Goal: Register for event/course: Register for event/course

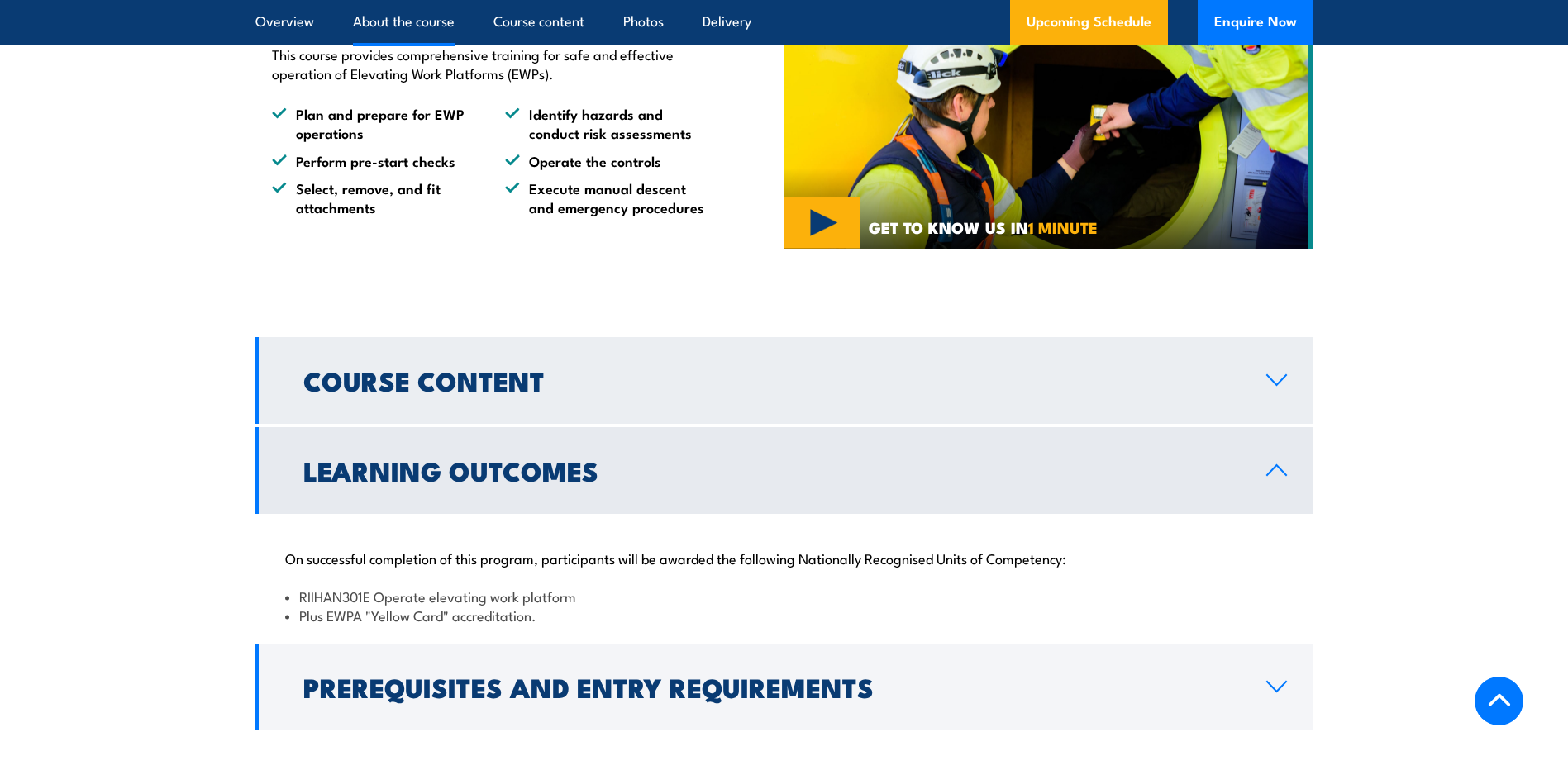
scroll to position [1074, 0]
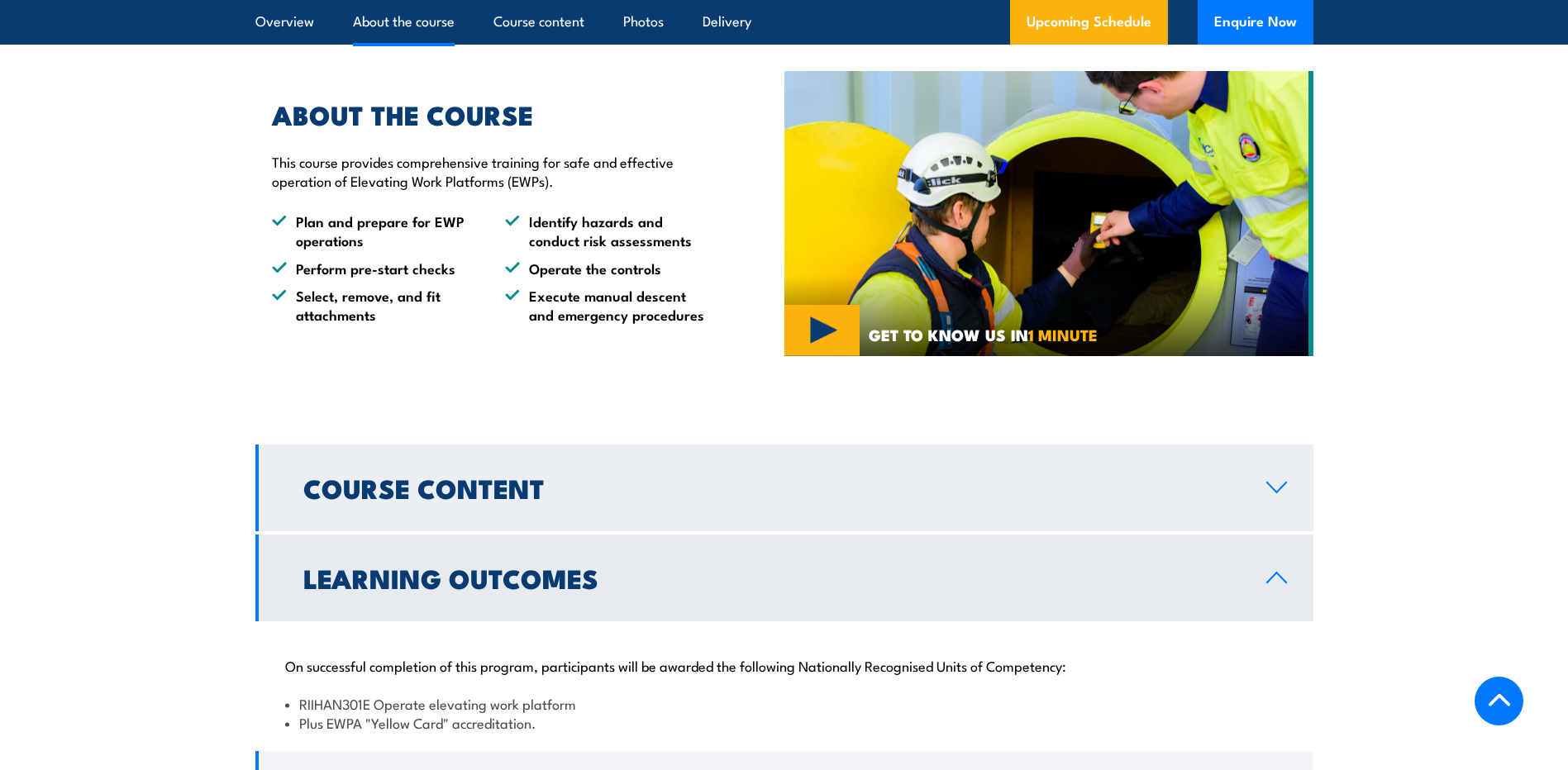
click at [593, 465] on link "Course Content" at bounding box center [784, 487] width 1058 height 86
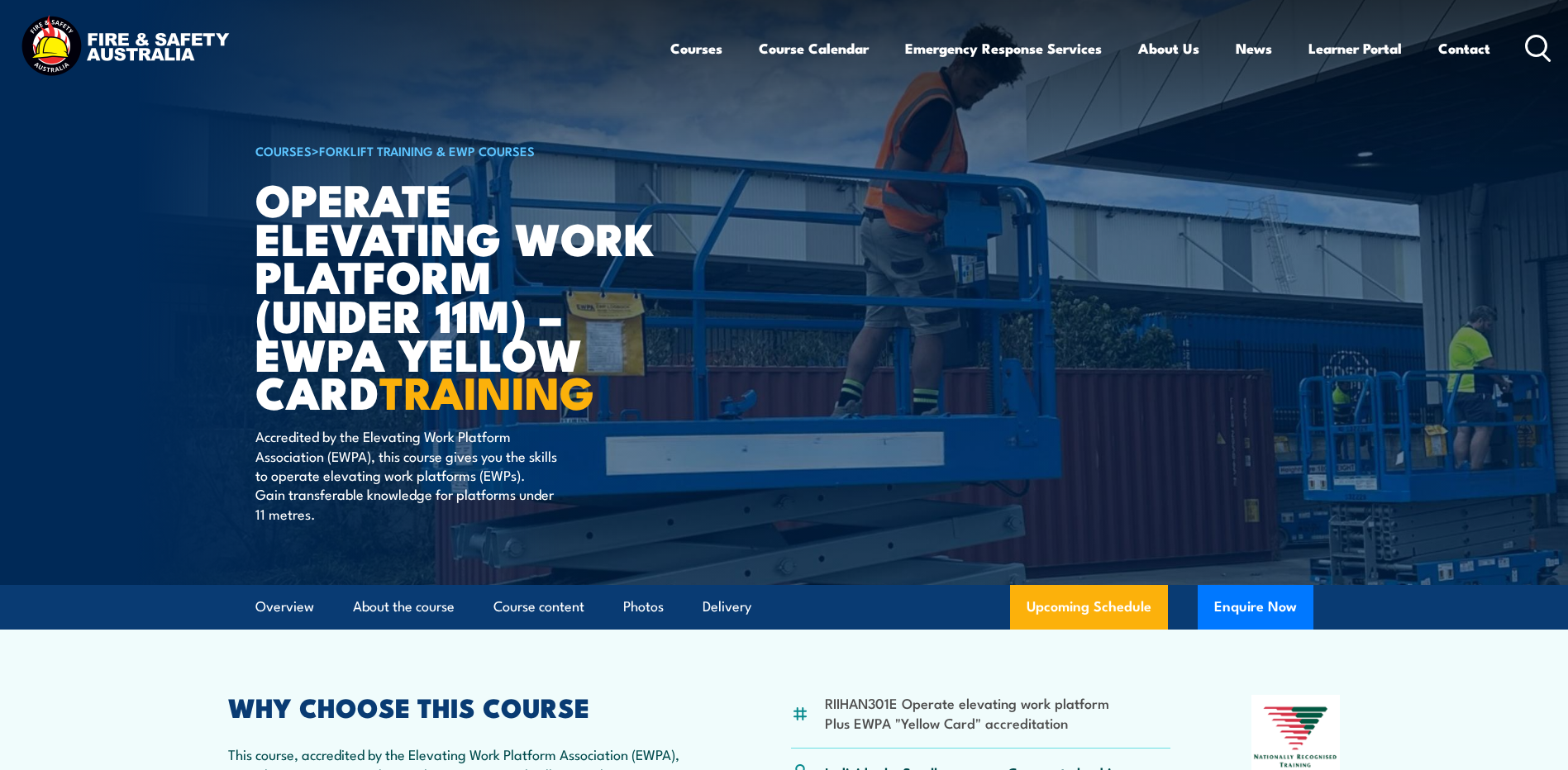
scroll to position [0, 0]
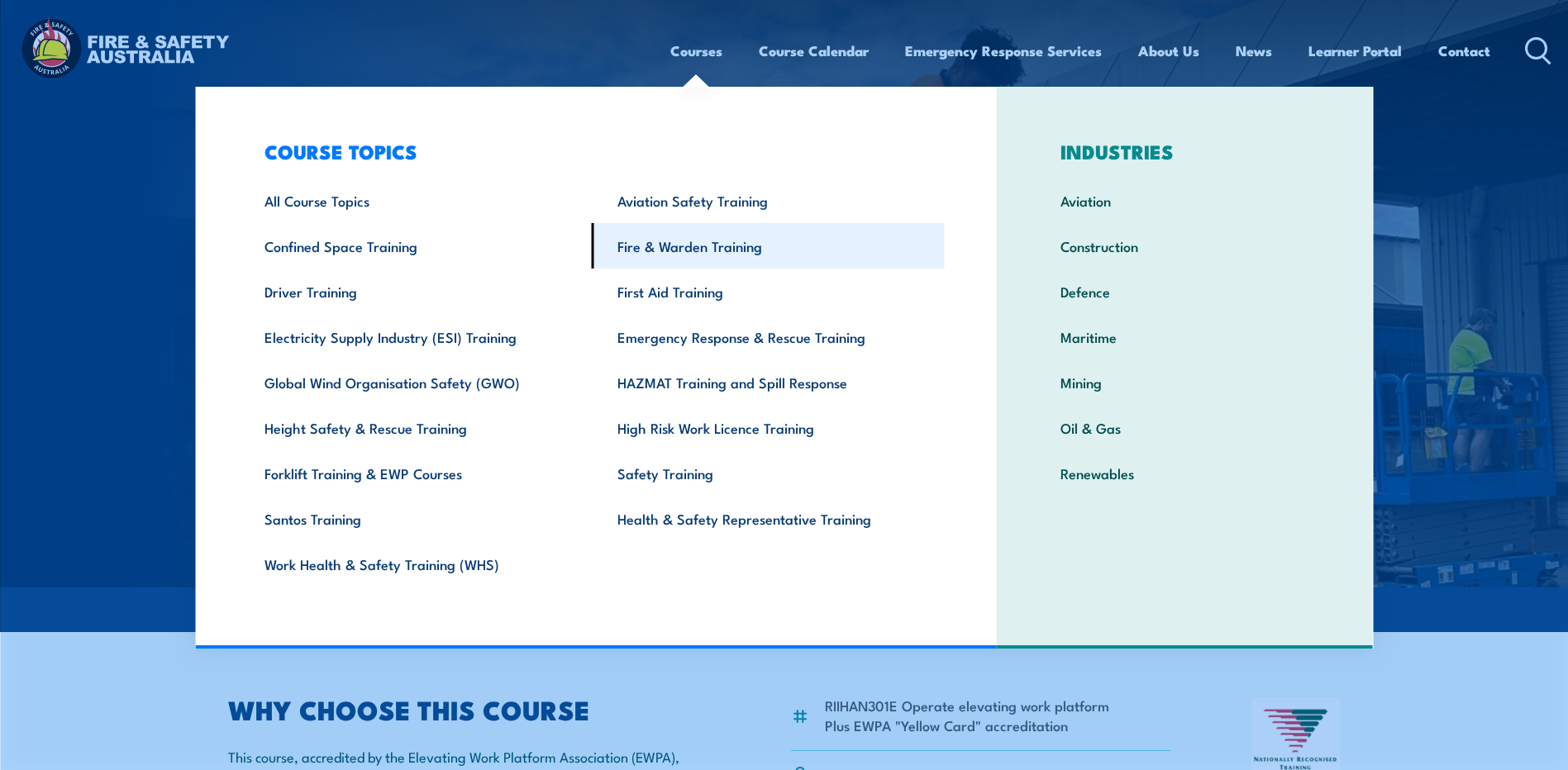
click at [720, 244] on link "Fire & Warden Training" at bounding box center [769, 245] width 353 height 45
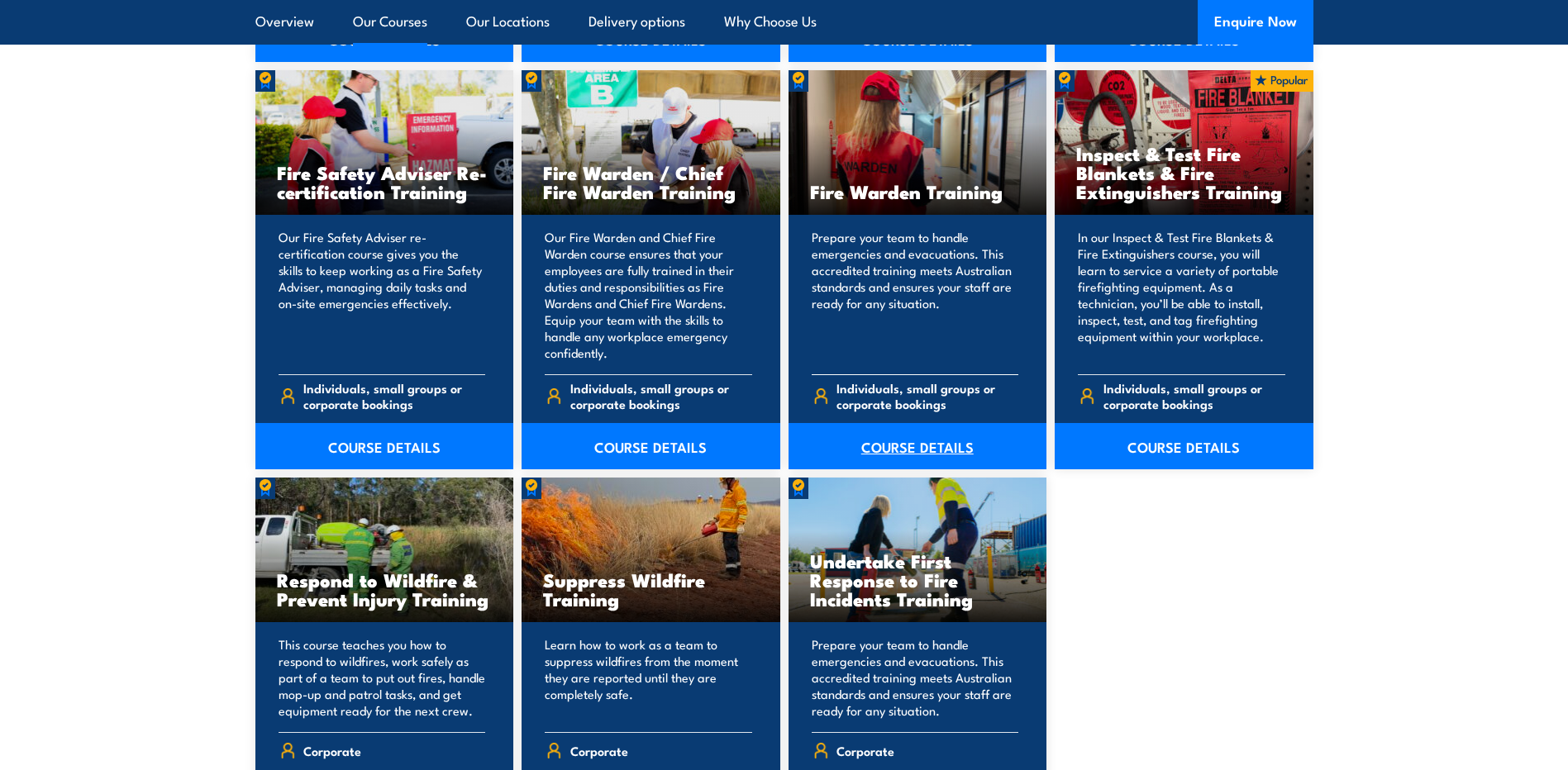
scroll to position [2203, 0]
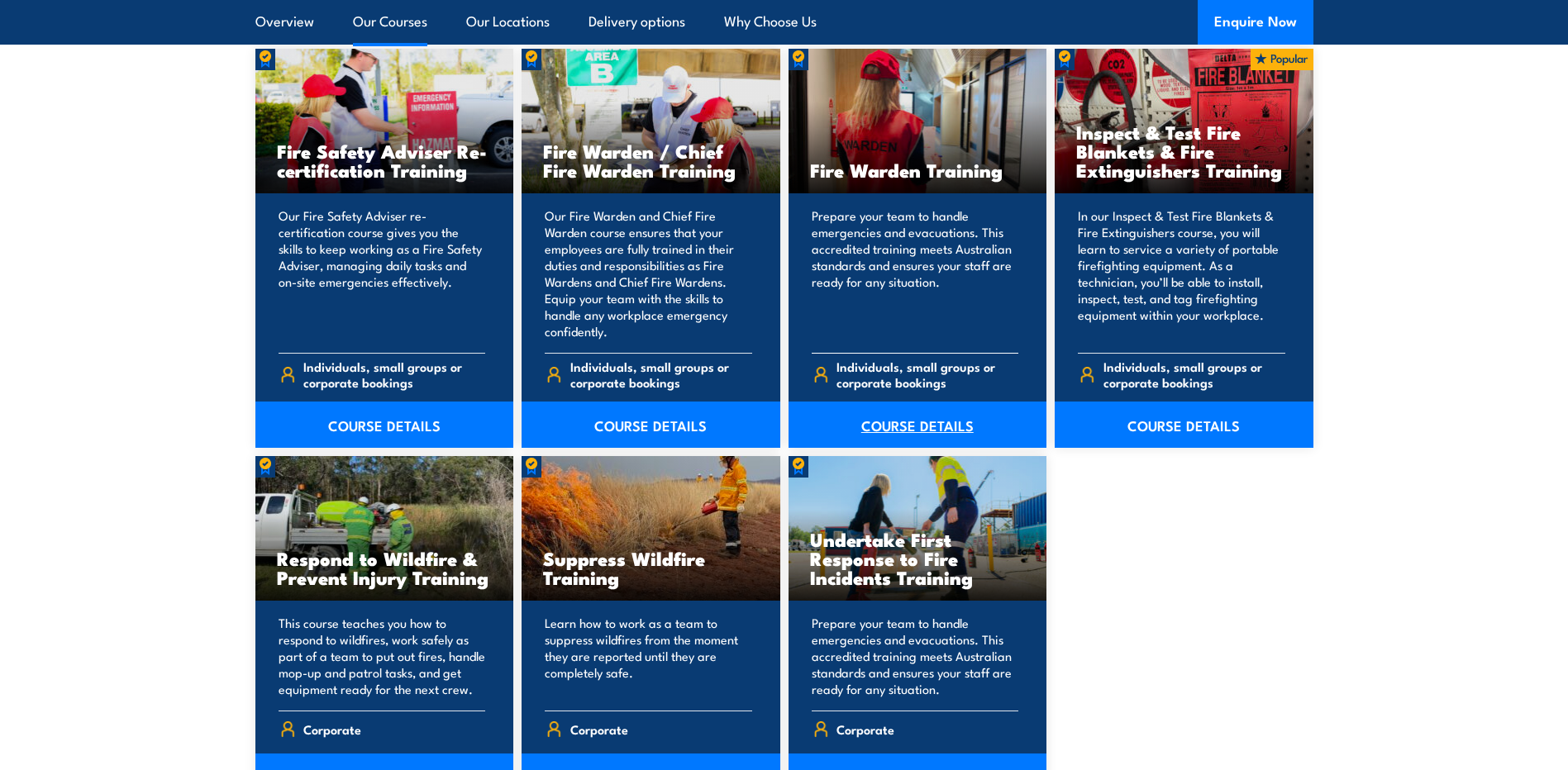
click at [940, 429] on link "COURSE DETAILS" at bounding box center [918, 425] width 258 height 46
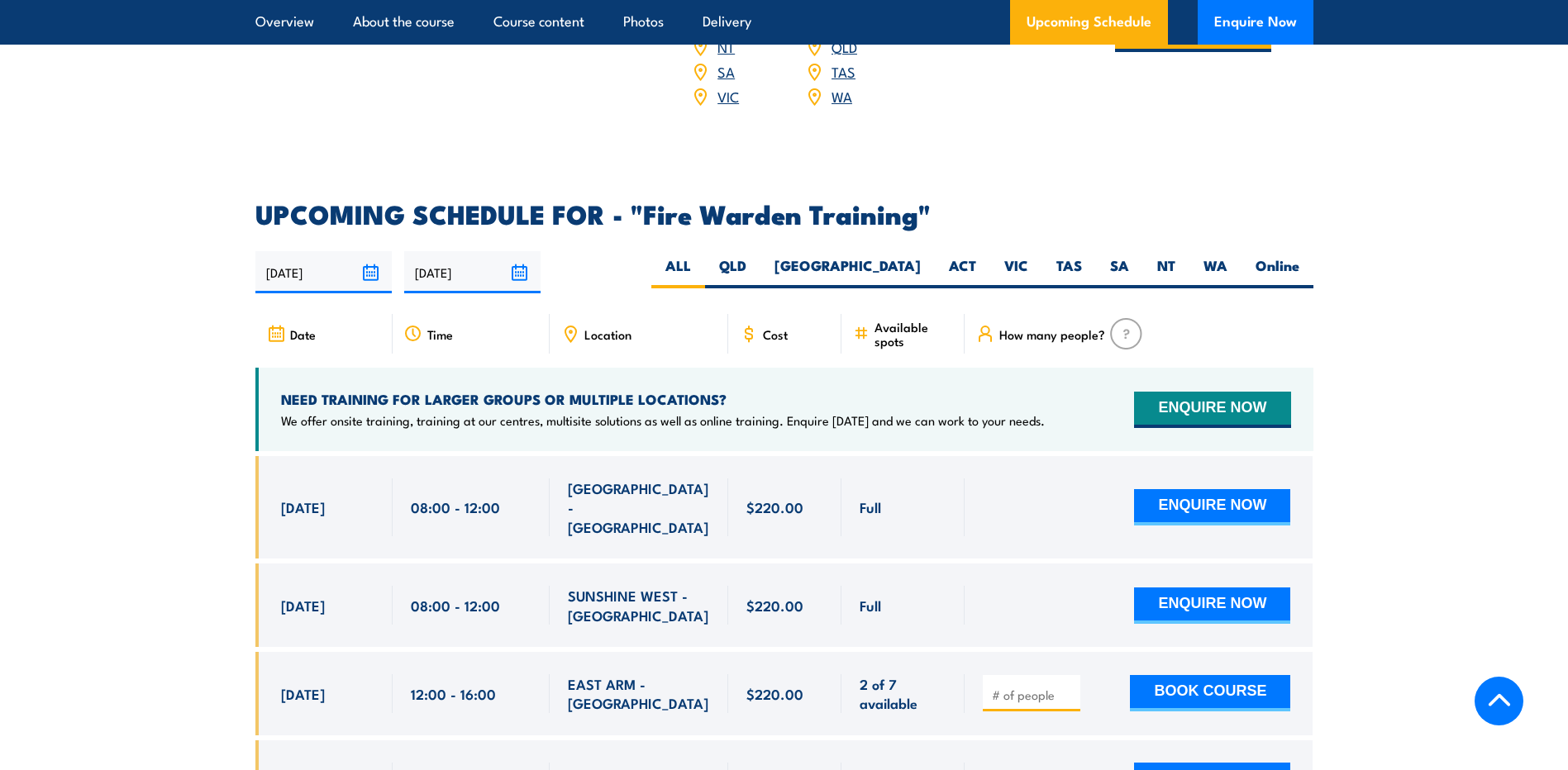
scroll to position [2946, 0]
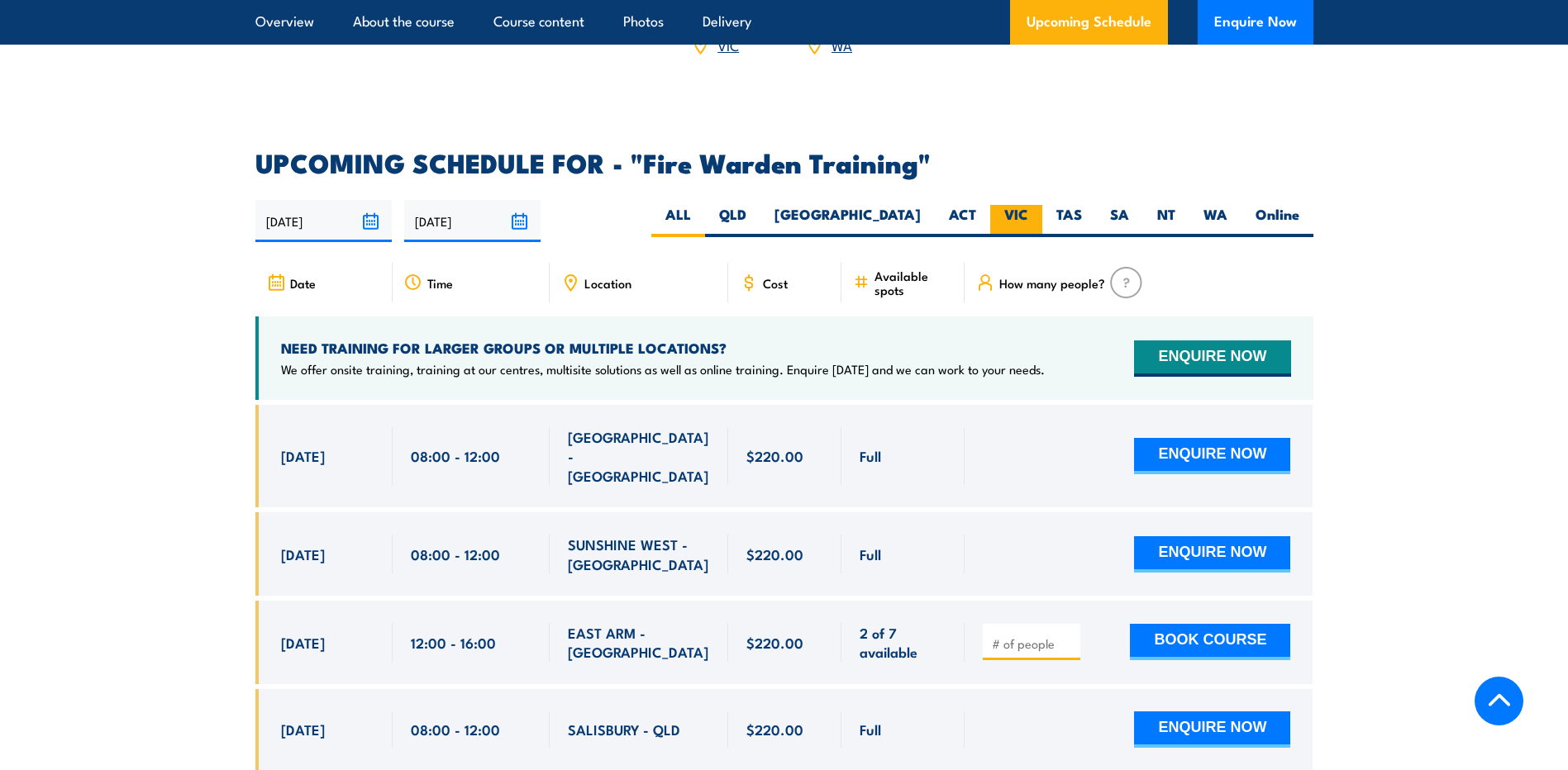
click at [1005, 205] on label "VIC" at bounding box center [1016, 220] width 52 height 32
click at [1028, 205] on input "VIC" at bounding box center [1033, 210] width 11 height 11
radio input "true"
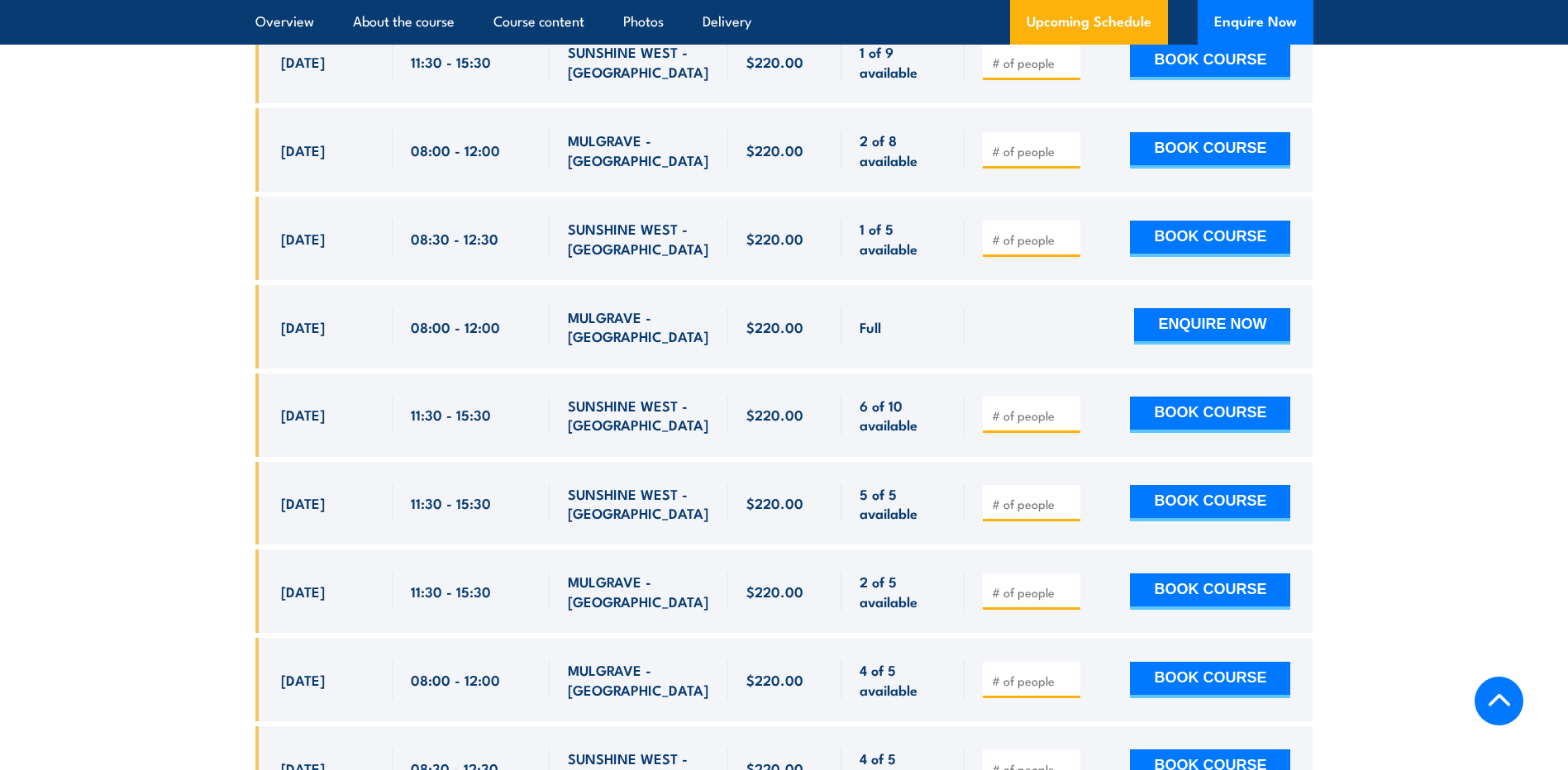
scroll to position [3623, 0]
